Goal: Transaction & Acquisition: Purchase product/service

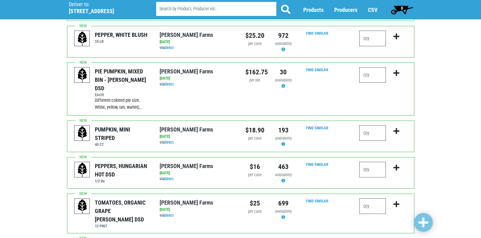
scroll to position [125, 0]
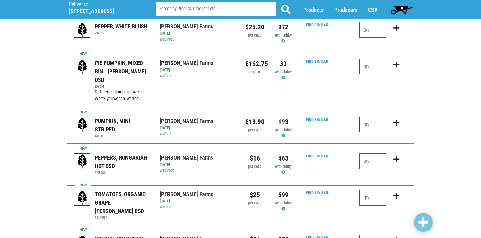
click at [367, 117] on input "number" at bounding box center [372, 125] width 27 height 16
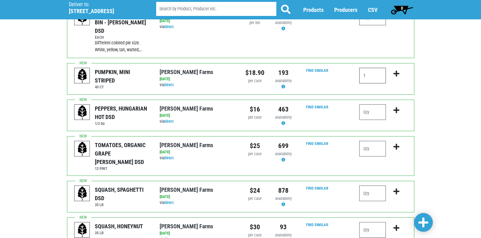
scroll to position [219, 0]
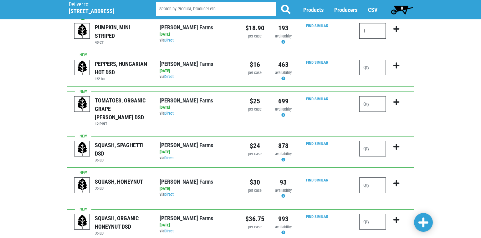
type input "1"
click at [366, 141] on input "number" at bounding box center [372, 149] width 27 height 16
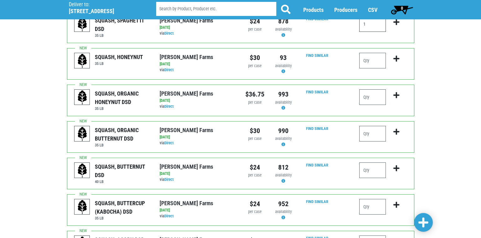
scroll to position [375, 0]
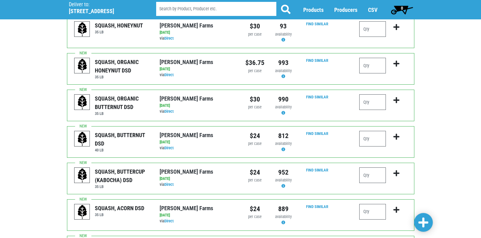
type input "1"
click at [366, 131] on input "number" at bounding box center [372, 139] width 27 height 16
type input "1"
click at [365, 168] on input "number" at bounding box center [372, 176] width 27 height 16
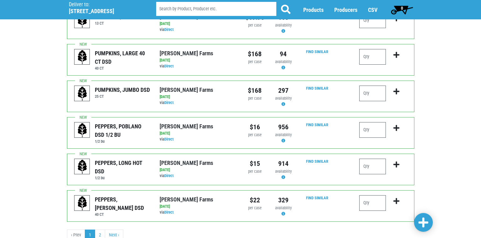
scroll to position [611, 0]
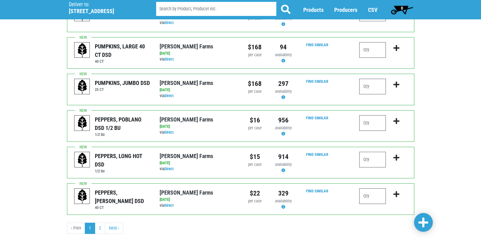
type input "1"
click at [421, 221] on span at bounding box center [423, 222] width 10 height 11
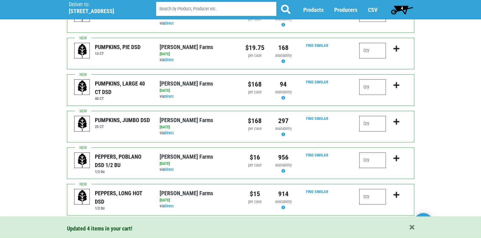
scroll to position [648, 0]
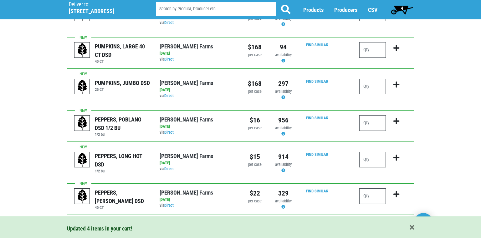
click at [98, 223] on link "2" at bounding box center [100, 228] width 10 height 11
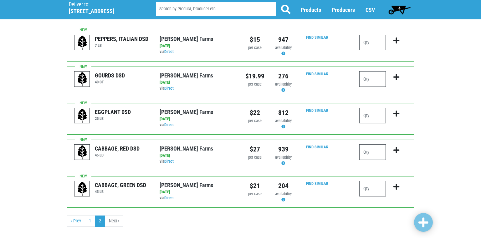
scroll to position [85, 0]
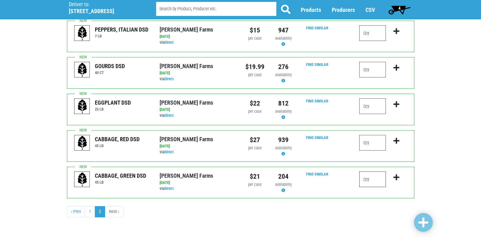
click at [368, 180] on input "number" at bounding box center [372, 180] width 27 height 16
type input "2"
click at [419, 222] on span at bounding box center [423, 222] width 10 height 11
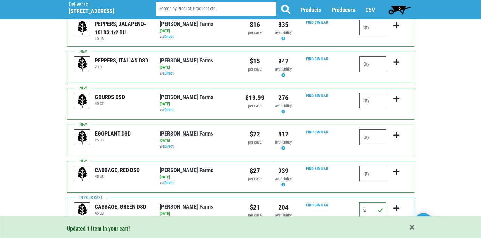
scroll to position [0, 0]
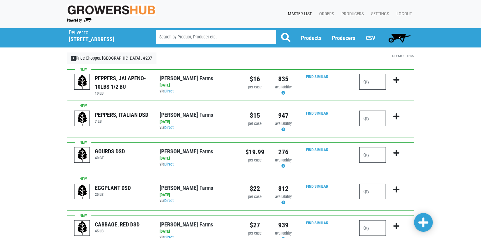
click at [399, 35] on span "5" at bounding box center [399, 36] width 2 height 5
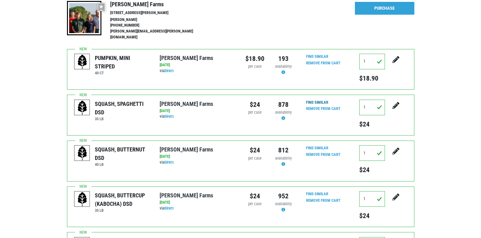
scroll to position [31, 0]
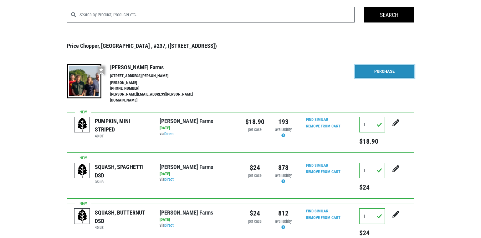
click at [388, 74] on link "Purchase" at bounding box center [384, 71] width 59 height 13
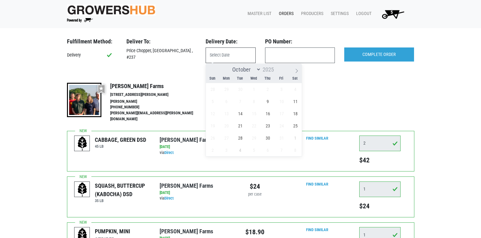
click at [221, 55] on input "text" at bounding box center [231, 56] width 50 height 16
click at [267, 102] on span "9" at bounding box center [267, 101] width 12 height 12
type input "[DATE]"
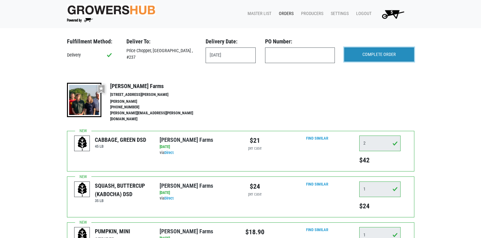
click at [373, 57] on input "COMPLETE ORDER" at bounding box center [379, 55] width 70 height 14
